Goal: Task Accomplishment & Management: Manage account settings

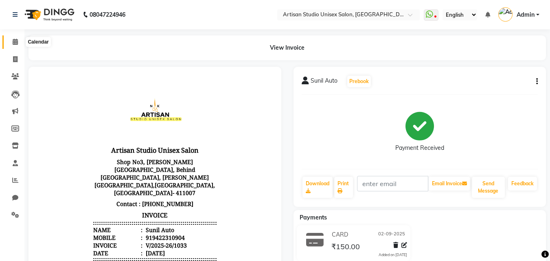
drag, startPoint x: 15, startPoint y: 40, endPoint x: 23, endPoint y: 49, distance: 12.4
click at [15, 40] on icon at bounding box center [15, 42] width 5 height 6
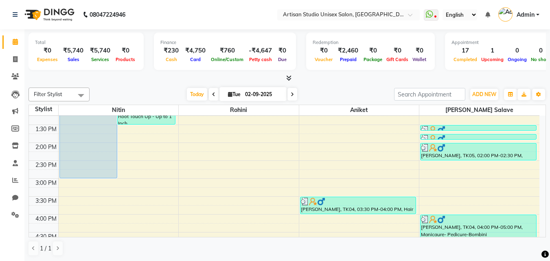
scroll to position [163, 0]
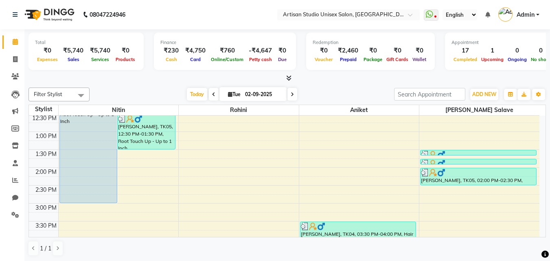
click at [288, 76] on icon at bounding box center [288, 78] width 5 height 6
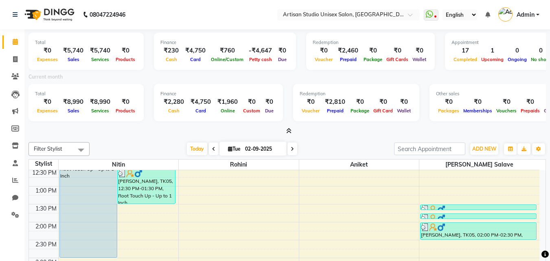
click at [290, 131] on icon at bounding box center [288, 131] width 5 height 6
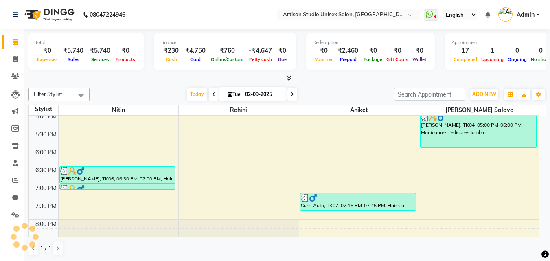
scroll to position [380, 0]
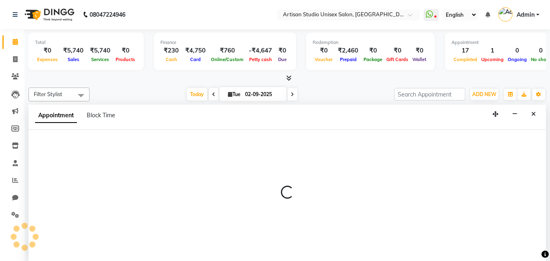
select select "31468"
select select "1200"
select select "tentative"
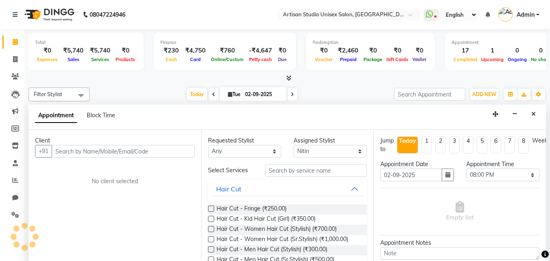
scroll to position [0, 0]
click at [139, 155] on input "text" at bounding box center [123, 151] width 143 height 13
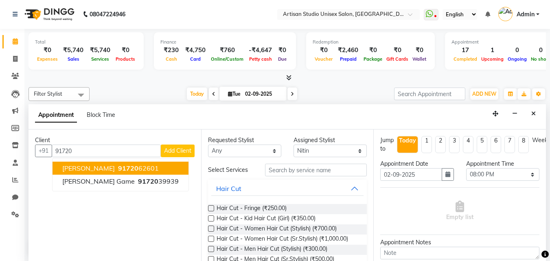
click at [110, 168] on button "[PERSON_NAME] 91720 62601" at bounding box center [121, 168] width 136 height 13
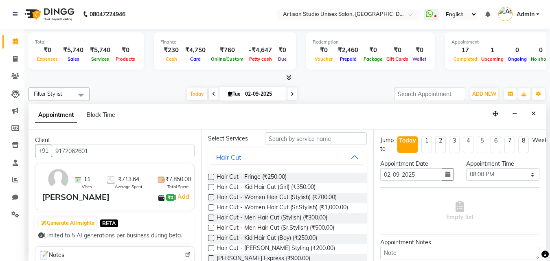
scroll to position [81, 0]
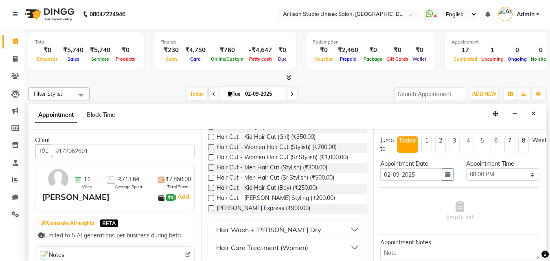
type input "9172062601"
click at [209, 198] on label at bounding box center [211, 198] width 6 height 6
click at [209, 198] on input "checkbox" at bounding box center [210, 198] width 5 height 5
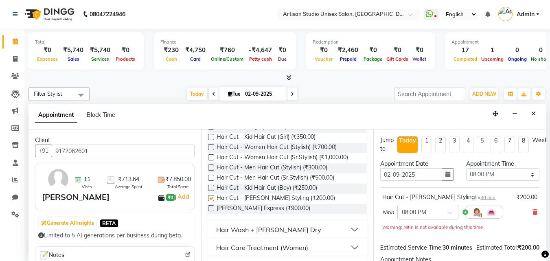
checkbox input "false"
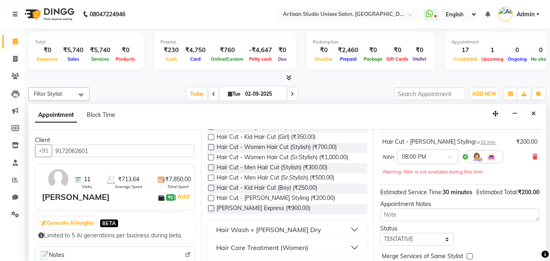
scroll to position [106, 0]
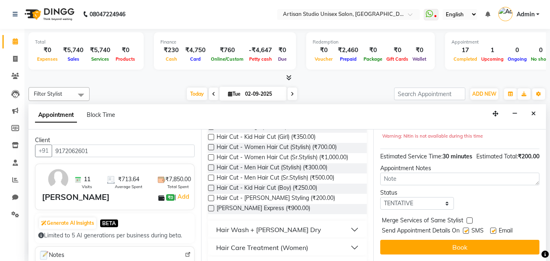
click at [467, 227] on div "SMS" at bounding box center [476, 232] width 27 height 10
click at [466, 228] on label at bounding box center [466, 231] width 6 height 6
click at [466, 229] on input "checkbox" at bounding box center [465, 231] width 5 height 5
checkbox input "false"
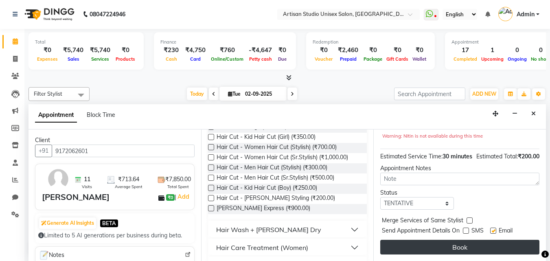
click at [465, 244] on button "Book" at bounding box center [460, 247] width 159 height 15
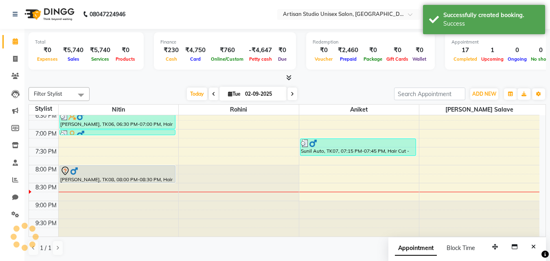
scroll to position [0, 0]
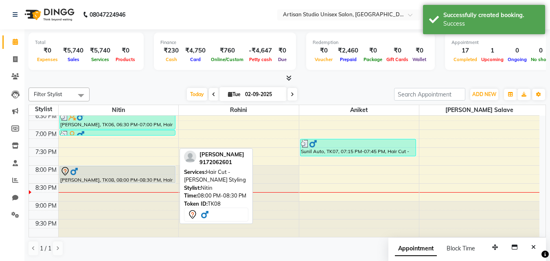
click at [123, 176] on div "[PERSON_NAME], TK08, 08:00 PM-08:30 PM, Hair Cut - [PERSON_NAME] Styling" at bounding box center [117, 174] width 115 height 17
select select "7"
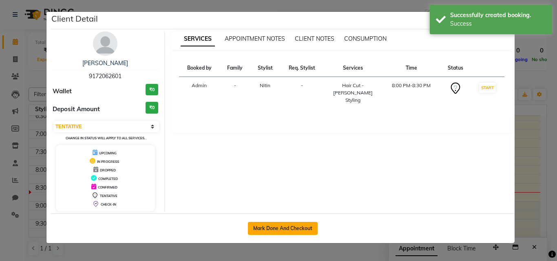
click at [292, 222] on button "Mark Done And Checkout" at bounding box center [283, 228] width 70 height 13
select select "4913"
select select "service"
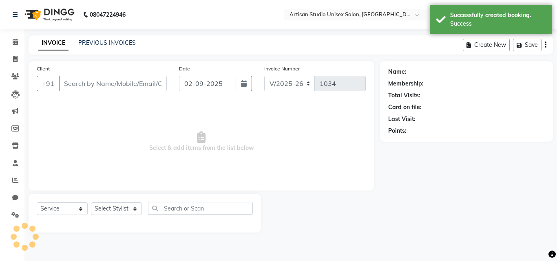
type input "9172062601"
select select "31468"
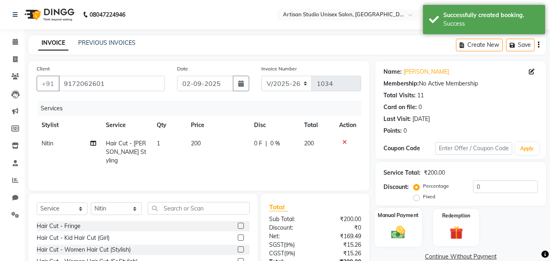
click at [404, 213] on label "Manual Payment" at bounding box center [398, 215] width 41 height 8
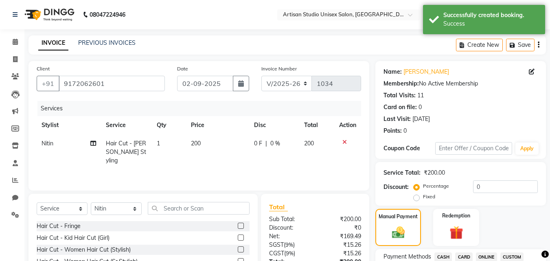
scroll to position [163, 0]
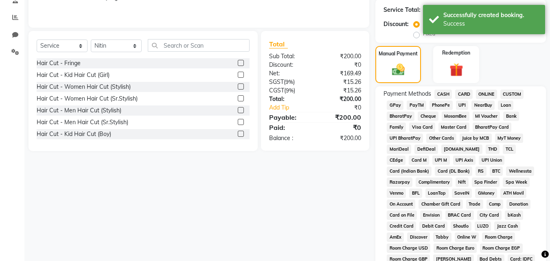
click at [440, 94] on span "CASH" at bounding box center [444, 94] width 18 height 9
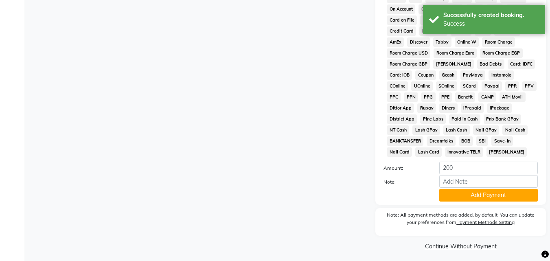
scroll to position [362, 0]
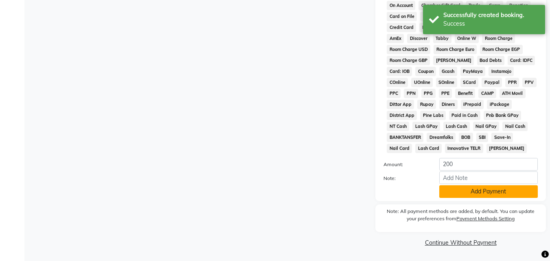
click at [490, 190] on button "Add Payment" at bounding box center [489, 191] width 99 height 13
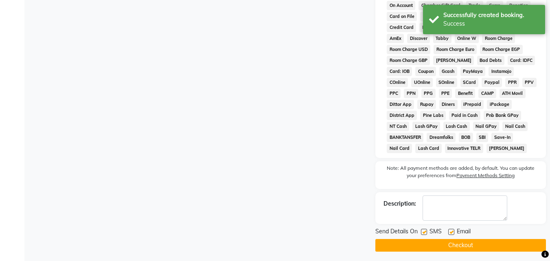
click at [426, 231] on label at bounding box center [424, 232] width 6 height 6
click at [426, 231] on input "checkbox" at bounding box center [423, 232] width 5 height 5
checkbox input "false"
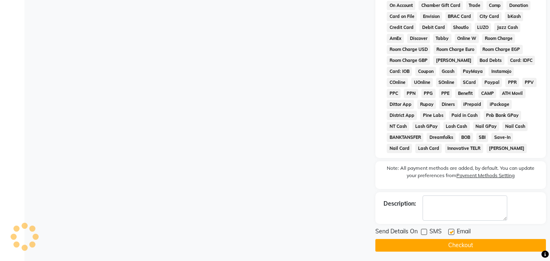
click at [456, 243] on button "Checkout" at bounding box center [461, 245] width 171 height 13
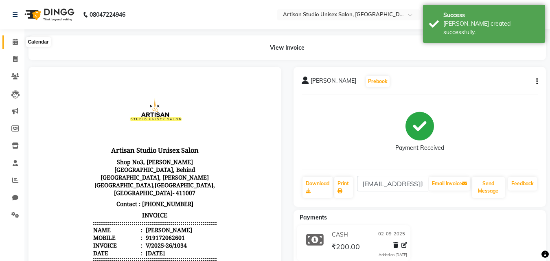
click at [14, 42] on icon at bounding box center [15, 42] width 5 height 6
